Goal: Find specific page/section: Locate a particular part of the current website

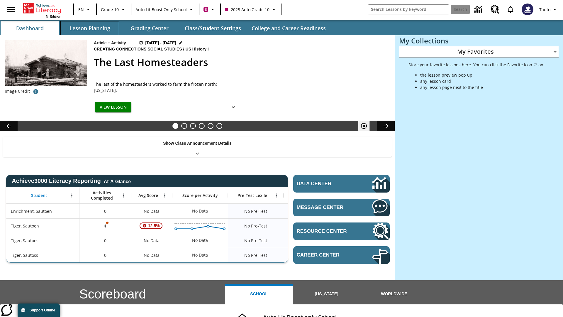
click at [90, 28] on button "Lesson Planning" at bounding box center [89, 28] width 59 height 14
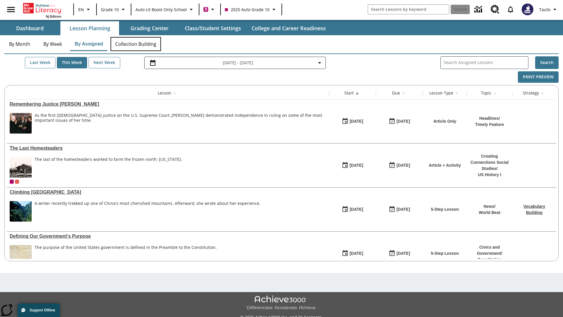
click at [135, 44] on button "Collection Building" at bounding box center [136, 44] width 50 height 14
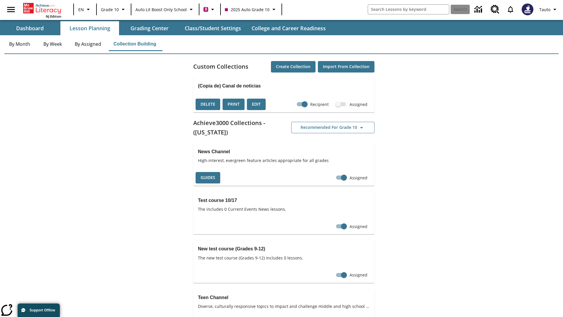
checkbox input "true"
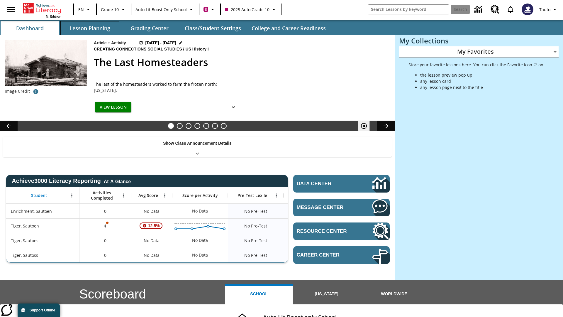
click at [90, 28] on button "Lesson Planning" at bounding box center [89, 28] width 59 height 14
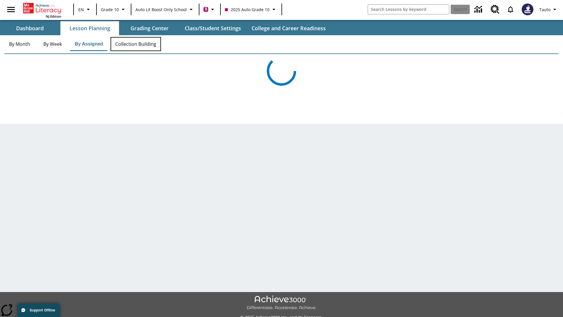
click at [135, 44] on button "Collection Building" at bounding box center [136, 44] width 50 height 14
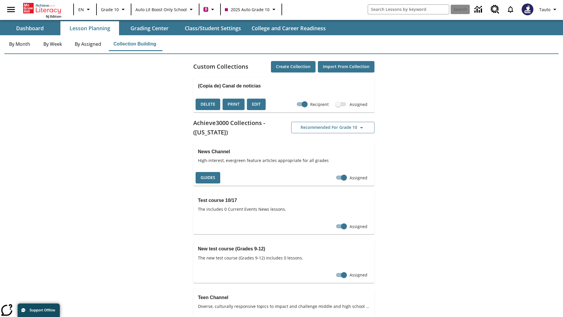
checkbox input "false"
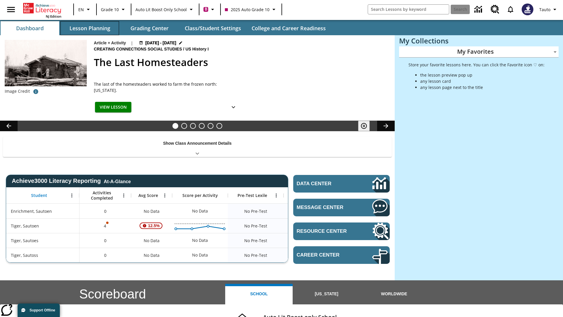
click at [90, 28] on button "Lesson Planning" at bounding box center [89, 28] width 59 height 14
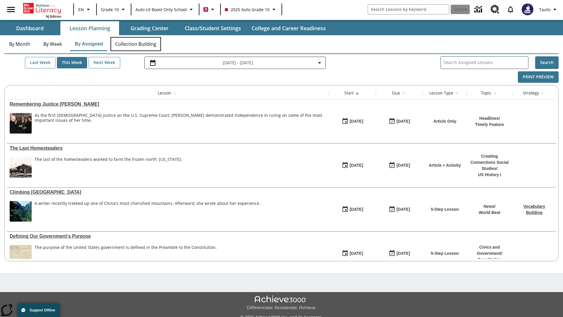
click at [135, 44] on button "Collection Building" at bounding box center [136, 44] width 50 height 14
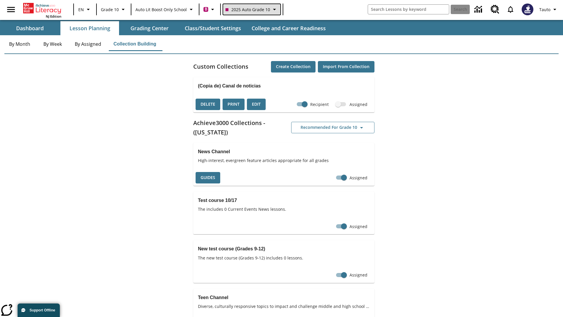
click at [251, 9] on span "2025 Auto Grade 10" at bounding box center [247, 9] width 45 height 6
